Goal: Information Seeking & Learning: Learn about a topic

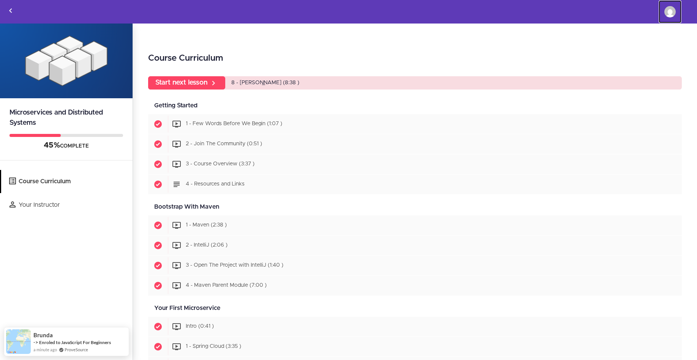
click at [670, 12] on img at bounding box center [669, 11] width 11 height 11
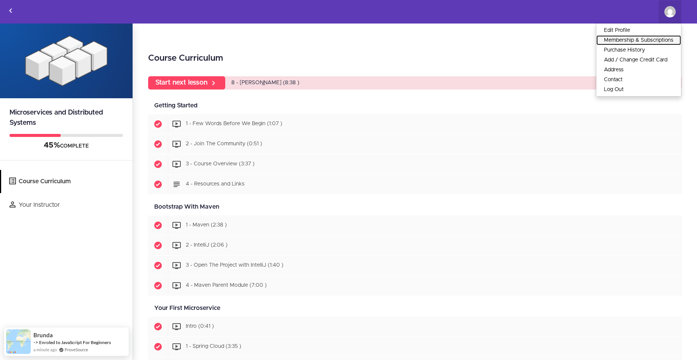
click at [643, 40] on link "Membership & Subscriptions" at bounding box center [638, 40] width 85 height 10
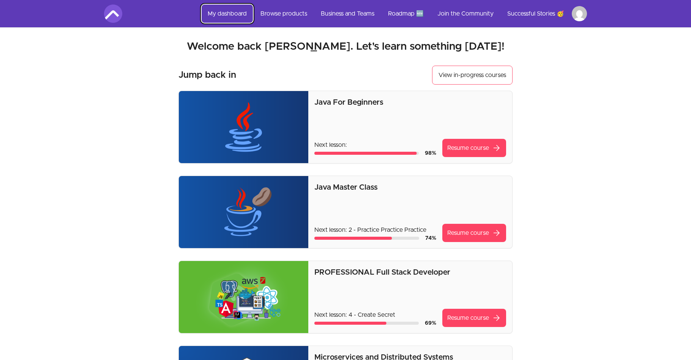
click at [226, 13] on link "My dashboard" at bounding box center [227, 14] width 51 height 18
click at [231, 10] on link "My dashboard" at bounding box center [227, 14] width 51 height 18
click at [281, 13] on link "Browse products" at bounding box center [283, 14] width 59 height 18
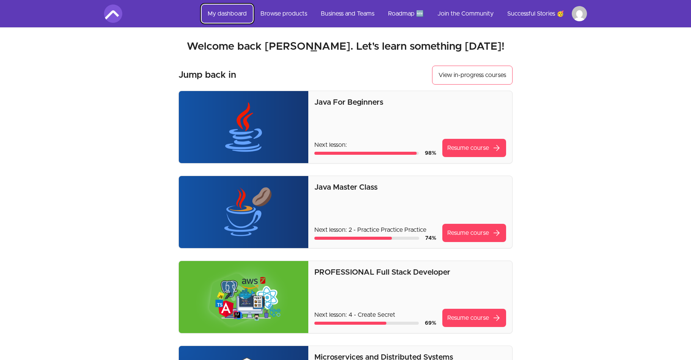
click at [224, 13] on link "My dashboard" at bounding box center [227, 14] width 51 height 18
click at [274, 14] on link "Browse products" at bounding box center [283, 14] width 59 height 18
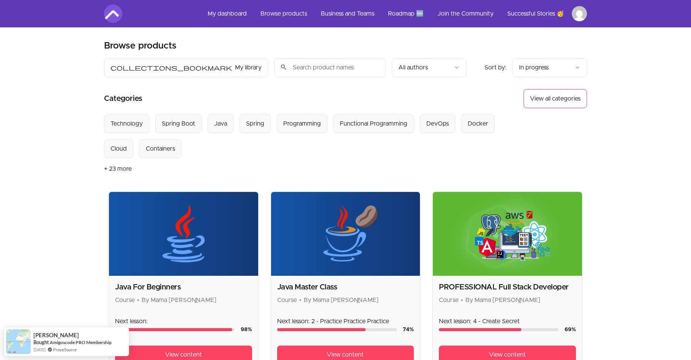
click at [116, 17] on img at bounding box center [113, 14] width 18 height 18
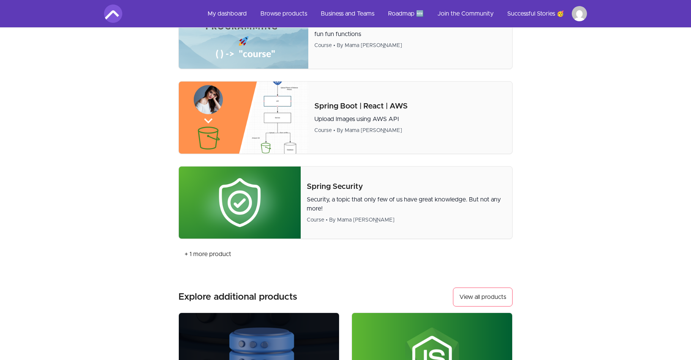
scroll to position [722, 0]
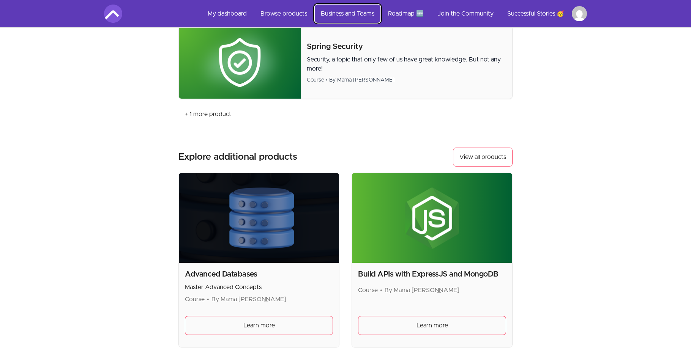
click at [338, 13] on link "Business and Teams" at bounding box center [348, 14] width 66 height 18
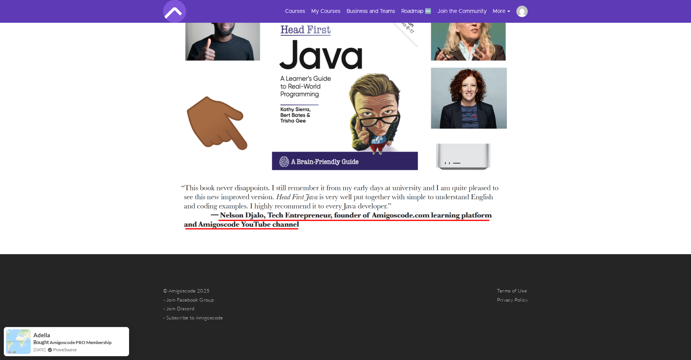
scroll to position [1738, 0]
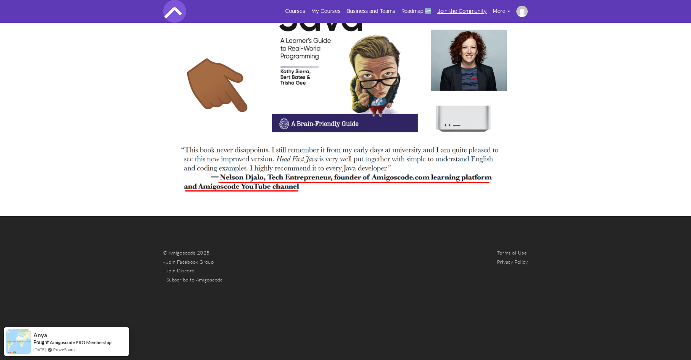
click at [451, 10] on link "Join the Community" at bounding box center [462, 12] width 49 height 8
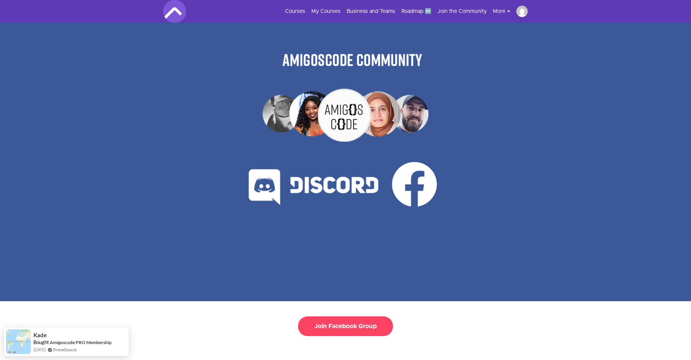
click at [498, 11] on button "More" at bounding box center [505, 12] width 24 height 8
click at [464, 23] on link "Successful Stories 🥳" at bounding box center [472, 24] width 76 height 14
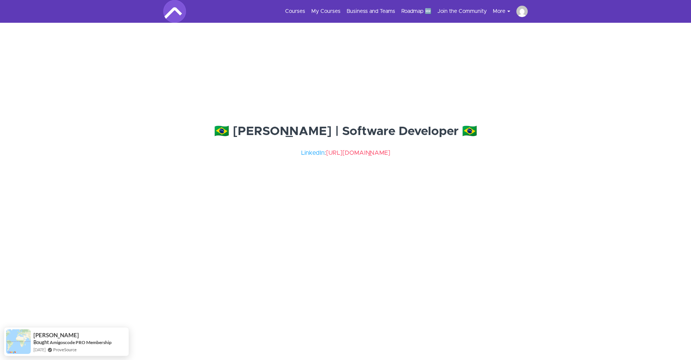
scroll to position [5393, 0]
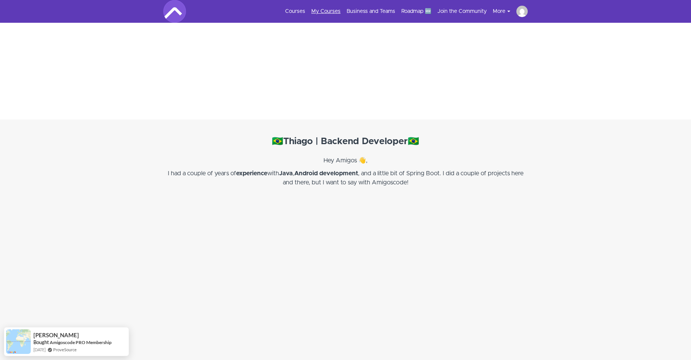
click at [320, 13] on link "My Courses" at bounding box center [325, 12] width 29 height 8
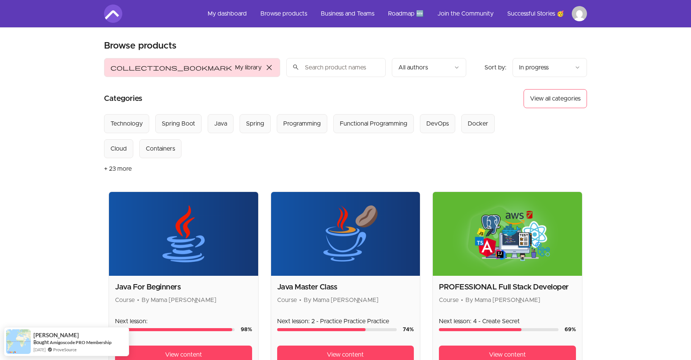
click at [122, 74] on button "collections_bookmark My library close" at bounding box center [192, 67] width 176 height 19
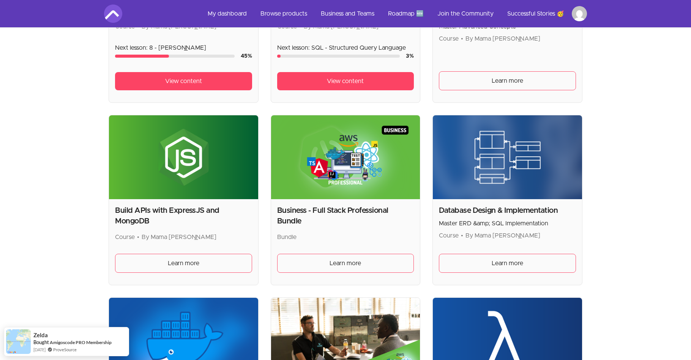
scroll to position [494, 0]
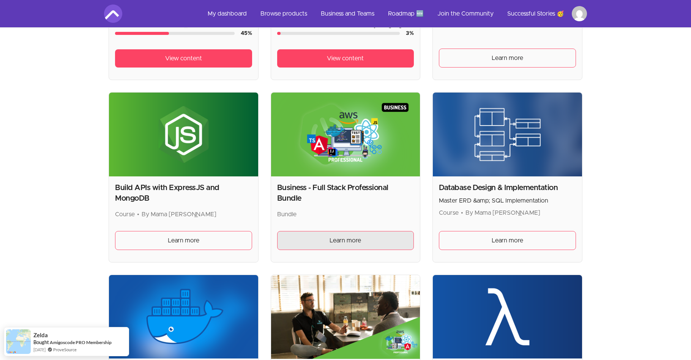
click at [362, 240] on link "Learn more" at bounding box center [345, 240] width 137 height 19
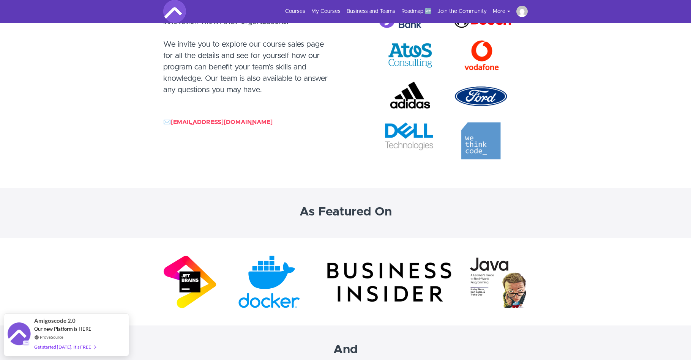
scroll to position [2241, 0]
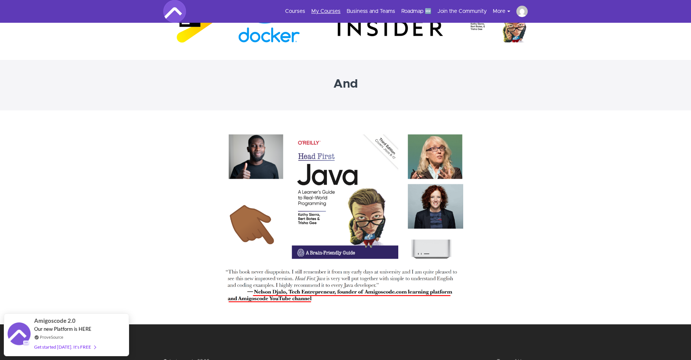
click at [325, 13] on link "My Courses" at bounding box center [325, 12] width 29 height 8
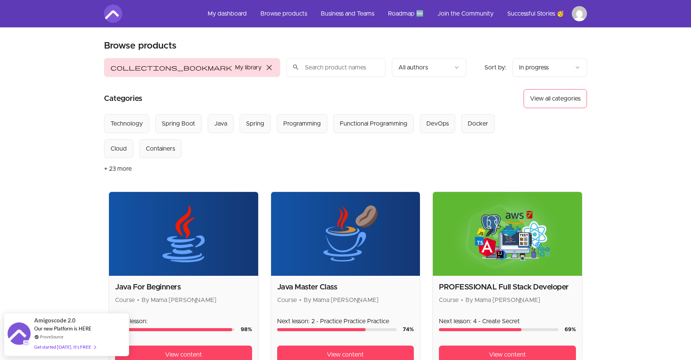
click at [265, 69] on span "close" at bounding box center [269, 67] width 9 height 9
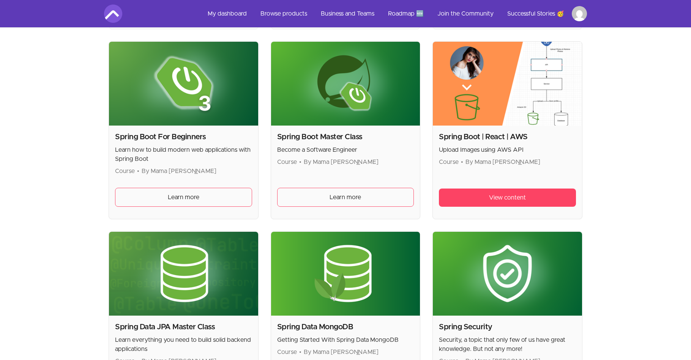
scroll to position [1861, 0]
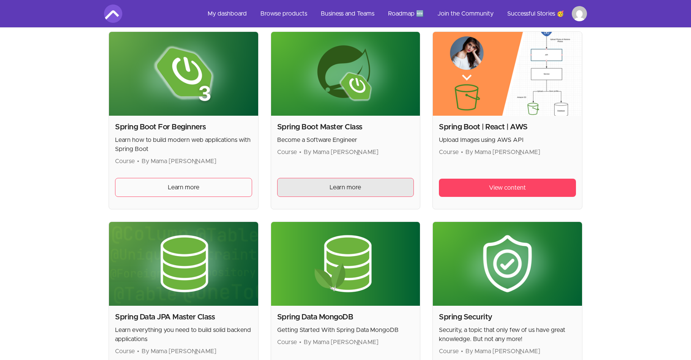
click at [339, 188] on span "Learn more" at bounding box center [346, 187] width 32 height 9
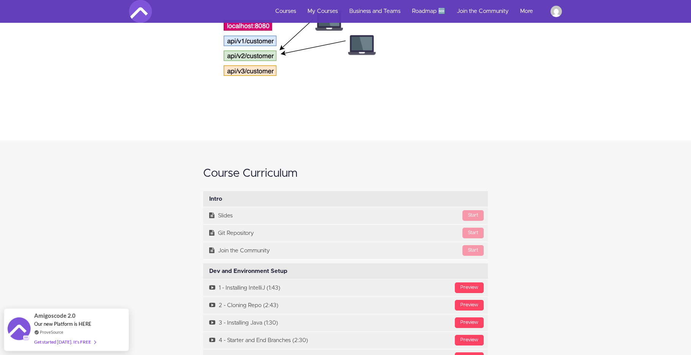
scroll to position [2431, 0]
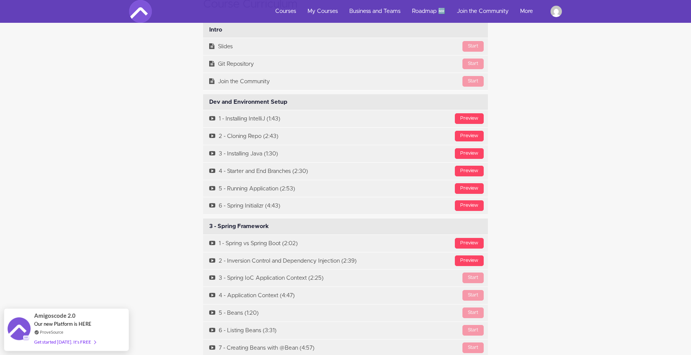
click at [101, 124] on div "Course Curriculum Intro Available in days days after you enroll Start Slides St…" at bounding box center [345, 230] width 691 height 517
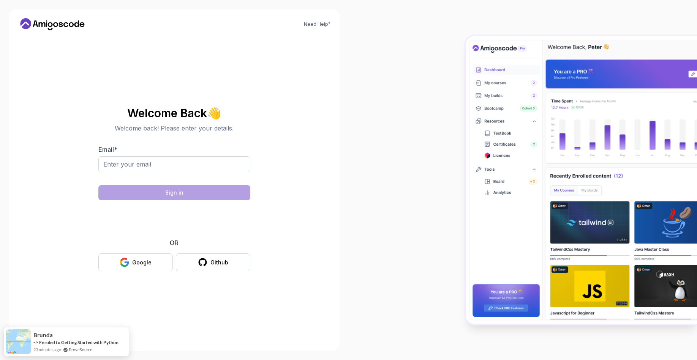
click at [408, 171] on div at bounding box center [523, 180] width 349 height 360
click at [133, 165] on input "Email *" at bounding box center [174, 164] width 152 height 16
click at [137, 168] on input "Email *" at bounding box center [174, 164] width 152 height 16
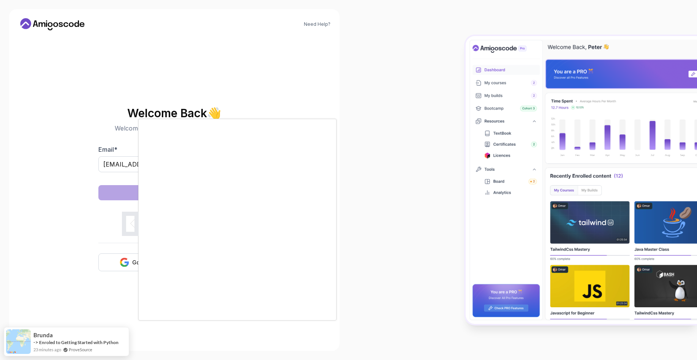
click at [53, 193] on div at bounding box center [348, 180] width 697 height 360
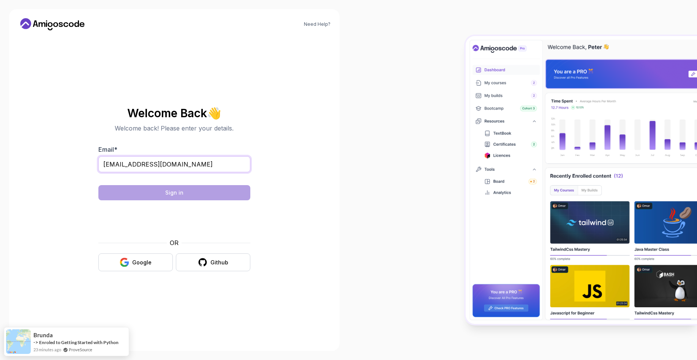
drag, startPoint x: 193, startPoint y: 164, endPoint x: 148, endPoint y: 166, distance: 44.8
click at [148, 166] on input "elviramjeshtri91@gmail.com" at bounding box center [174, 164] width 152 height 16
click at [167, 168] on input "elviramjeshtri91@gmail.com" at bounding box center [174, 164] width 152 height 16
click at [147, 165] on input "elviramjeshtri91@gmail.com" at bounding box center [174, 164] width 152 height 16
click at [460, 114] on body "Need Help? Welcome Back 👋 Welcome back! Please enter your details. Email * elvi…" at bounding box center [348, 180] width 697 height 360
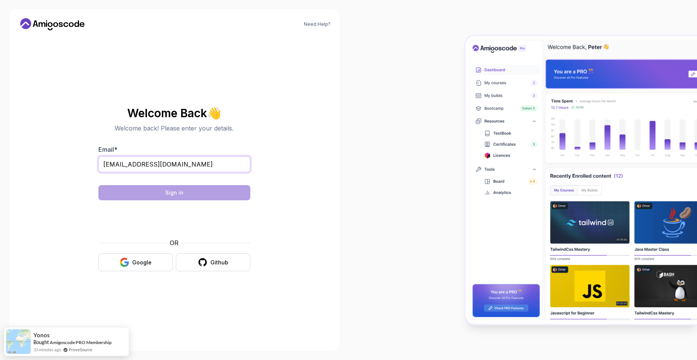
drag, startPoint x: 147, startPoint y: 164, endPoint x: 181, endPoint y: 172, distance: 34.5
click at [148, 164] on input "elviramjeshtri91@gmail.com" at bounding box center [174, 164] width 152 height 16
type input "elviramjeshtri@yahoo.com"
drag, startPoint x: 283, startPoint y: 209, endPoint x: 231, endPoint y: 221, distance: 52.5
click at [282, 210] on section "Welcome Back 👋 Welcome back! Please enter your details. Email * elviramjeshtri@…" at bounding box center [174, 190] width 255 height 180
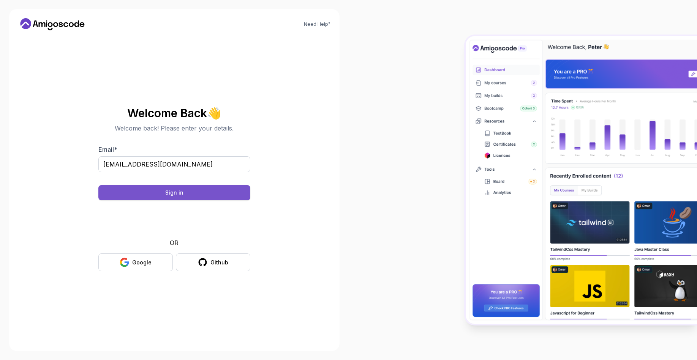
click at [174, 190] on div "Sign in" at bounding box center [174, 193] width 18 height 8
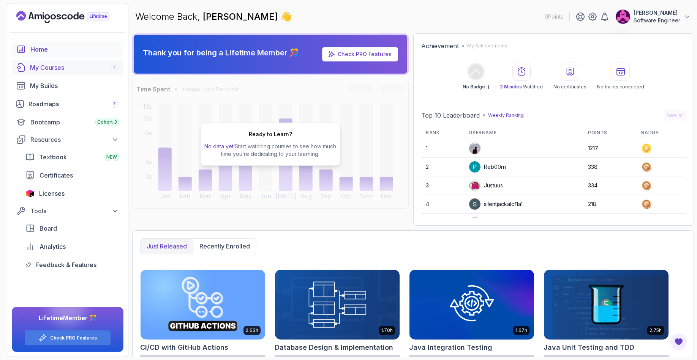
click at [57, 68] on div "My Courses 1" at bounding box center [74, 67] width 89 height 9
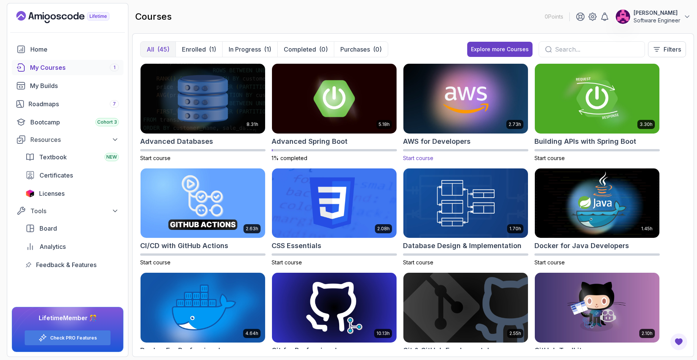
click at [474, 107] on img at bounding box center [465, 98] width 131 height 73
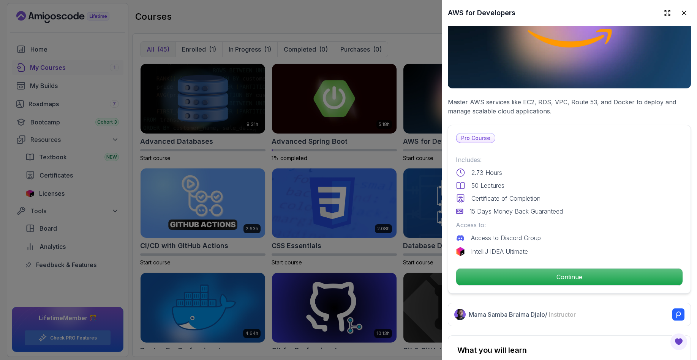
scroll to position [152, 0]
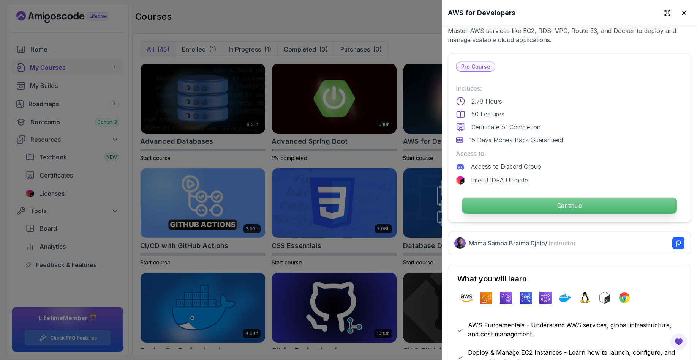
click at [568, 202] on p "Continue" at bounding box center [569, 206] width 215 height 16
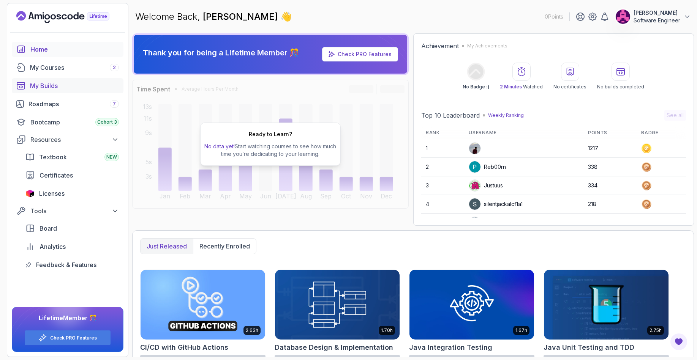
click at [49, 85] on div "My Builds" at bounding box center [74, 85] width 89 height 9
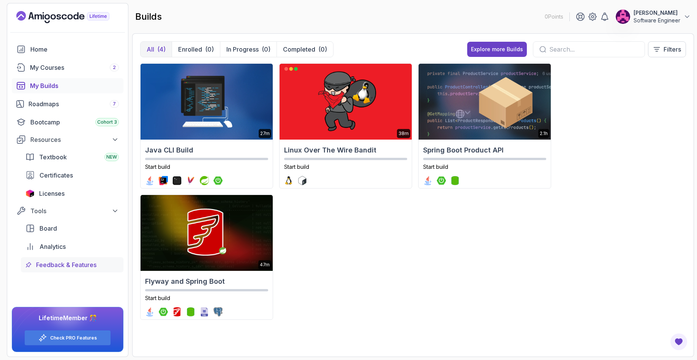
click at [78, 266] on span "Feedback & Features" at bounding box center [66, 265] width 60 height 9
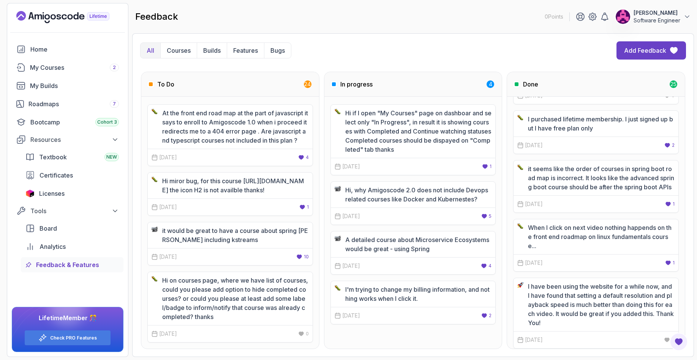
scroll to position [418, 0]
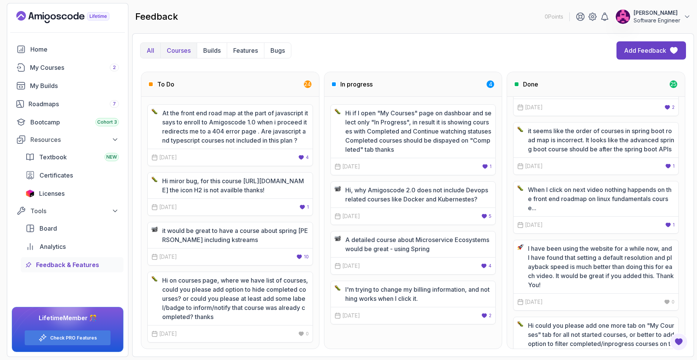
click at [185, 49] on p "Courses" at bounding box center [179, 50] width 24 height 9
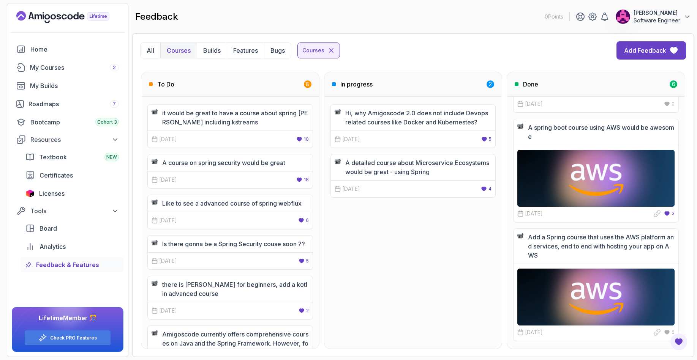
scroll to position [286, 0]
click at [214, 50] on p "Builds" at bounding box center [211, 50] width 17 height 9
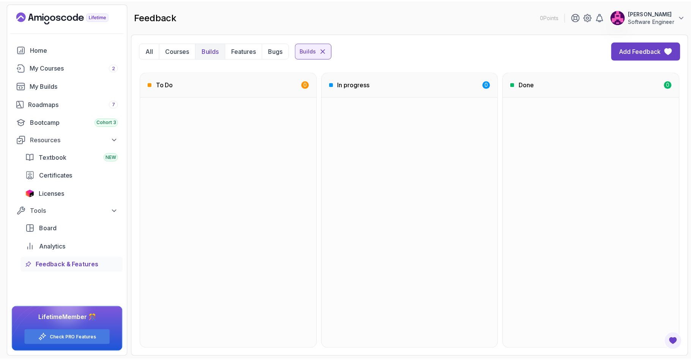
scroll to position [0, 0]
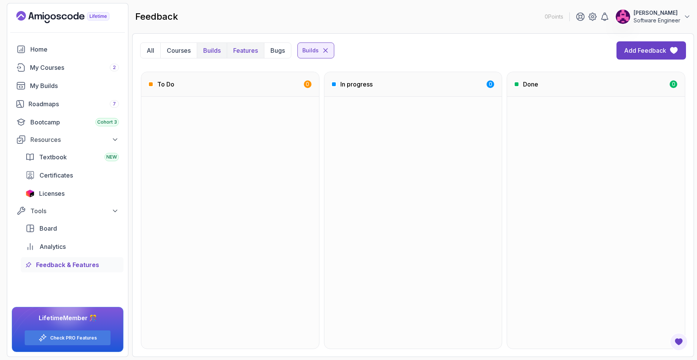
click at [244, 50] on p "Features" at bounding box center [245, 50] width 25 height 9
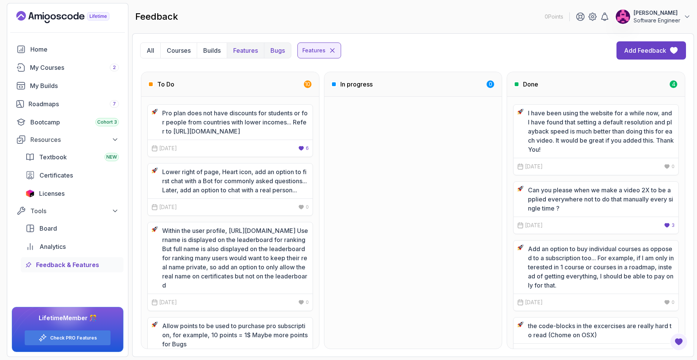
click at [276, 52] on p "Bugs" at bounding box center [277, 50] width 14 height 9
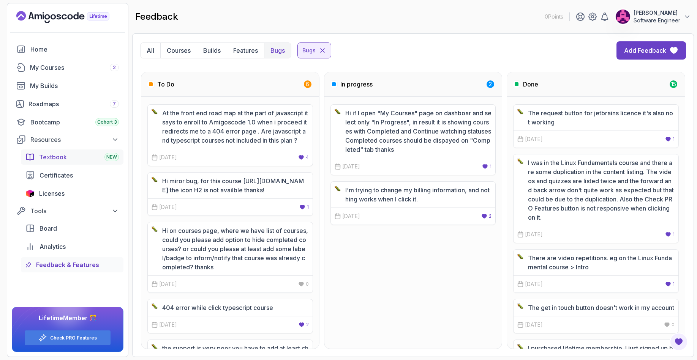
click at [56, 156] on span "Textbook" at bounding box center [53, 157] width 28 height 9
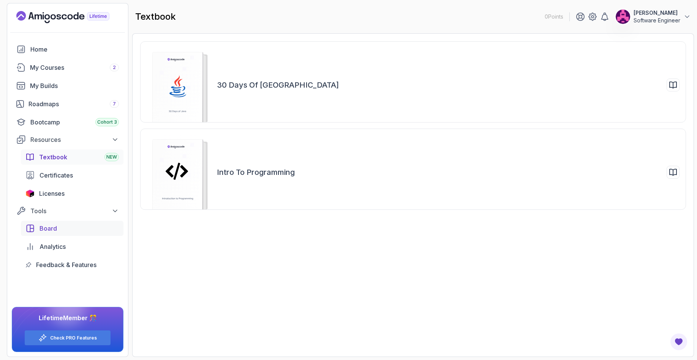
click at [50, 225] on span "Board" at bounding box center [47, 228] width 17 height 9
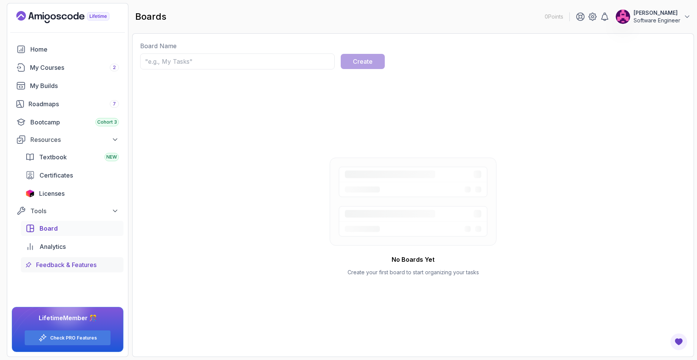
click at [65, 270] on link "Feedback & Features" at bounding box center [72, 265] width 103 height 15
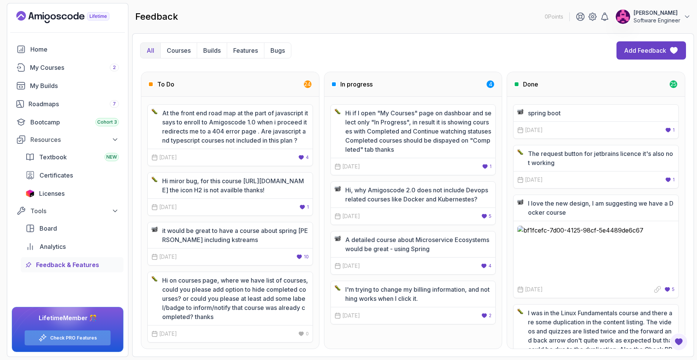
click at [60, 340] on link "Check PRO Features" at bounding box center [73, 338] width 47 height 6
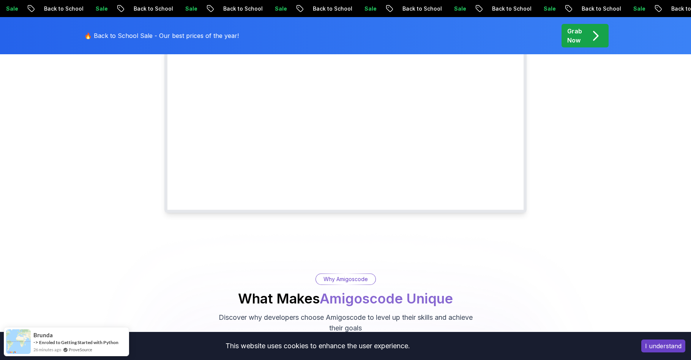
scroll to position [114, 0]
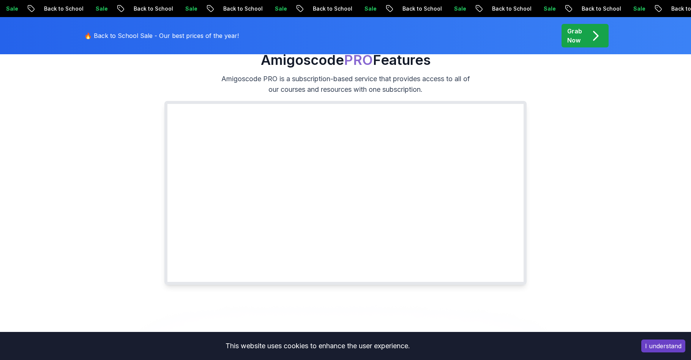
scroll to position [0, 0]
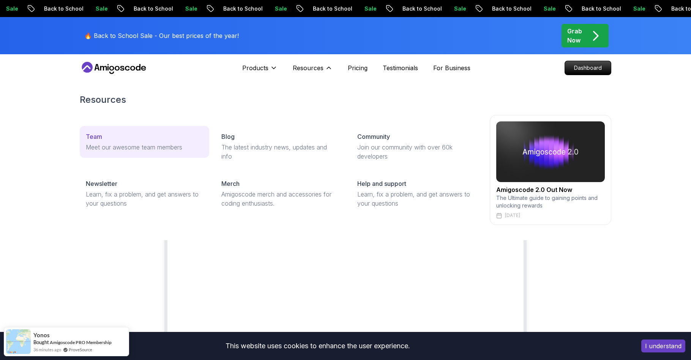
click at [131, 145] on p "Meet our awesome team members" at bounding box center [144, 147] width 117 height 9
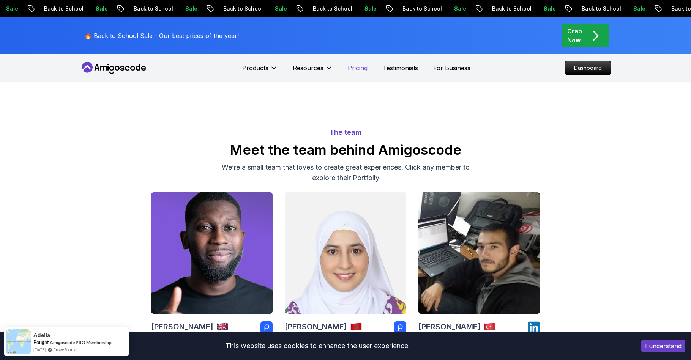
click at [355, 68] on p "Pricing" at bounding box center [358, 67] width 20 height 9
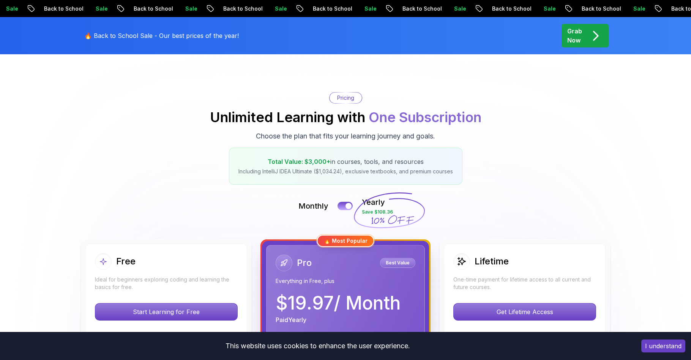
scroll to position [304, 0]
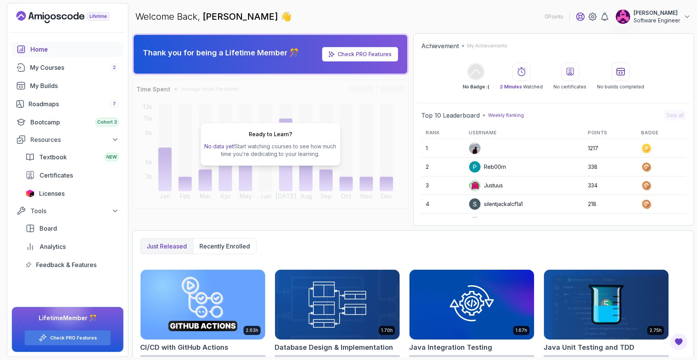
click at [581, 16] on icon at bounding box center [580, 16] width 9 height 9
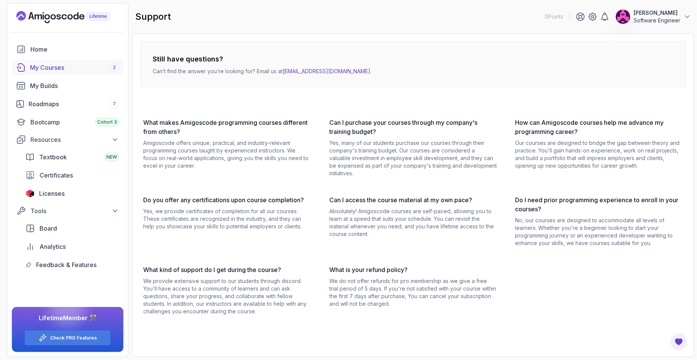
click at [50, 71] on div "My Courses 2" at bounding box center [74, 67] width 89 height 9
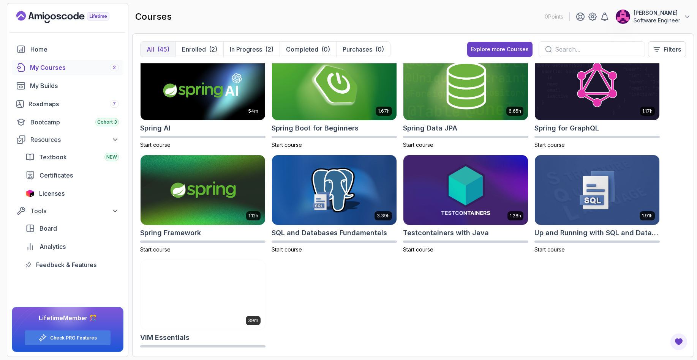
scroll to position [973, 0]
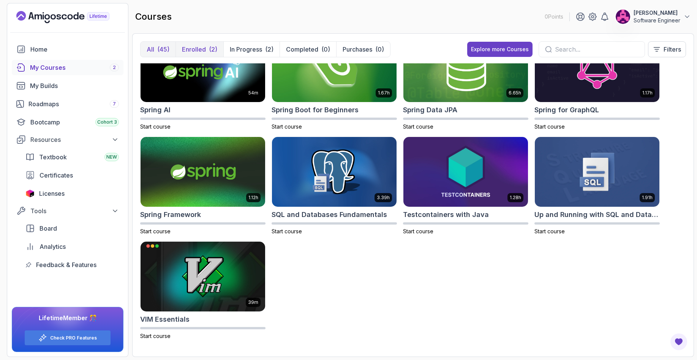
click at [202, 46] on p "Enrolled" at bounding box center [194, 49] width 24 height 9
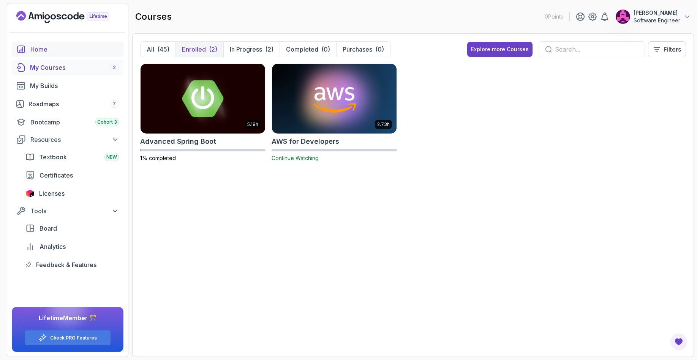
click at [37, 50] on div "Home" at bounding box center [74, 49] width 88 height 9
